Goal: Find specific page/section: Find specific page/section

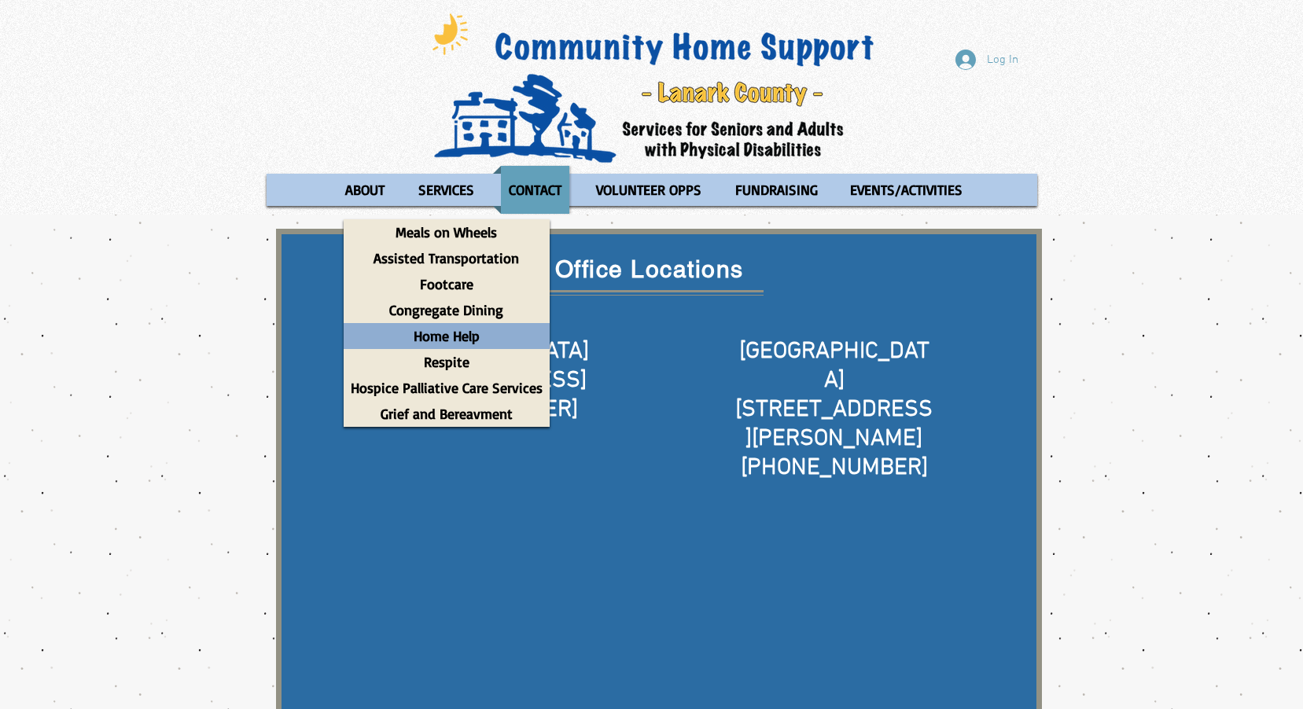
click at [454, 334] on p "Home Help" at bounding box center [447, 336] width 80 height 26
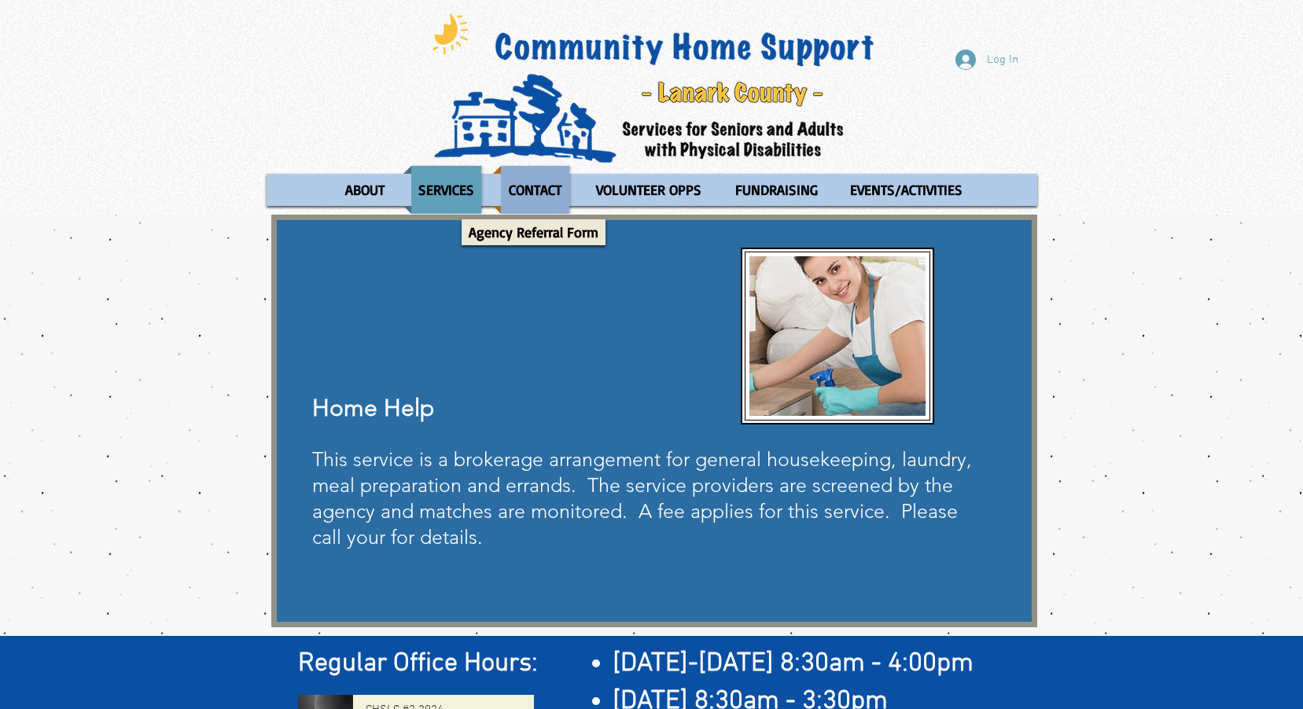
click at [544, 182] on p "CONTACT" at bounding box center [535, 190] width 67 height 48
